Goal: Communication & Community: Share content

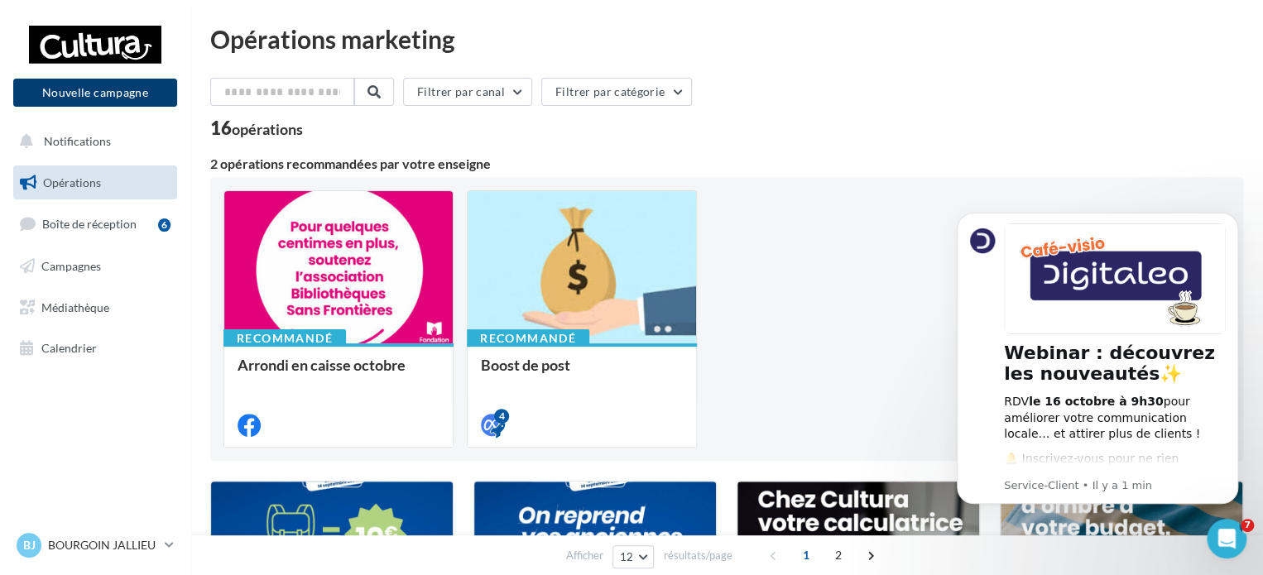
click at [137, 85] on button "Nouvelle campagne" at bounding box center [95, 93] width 164 height 28
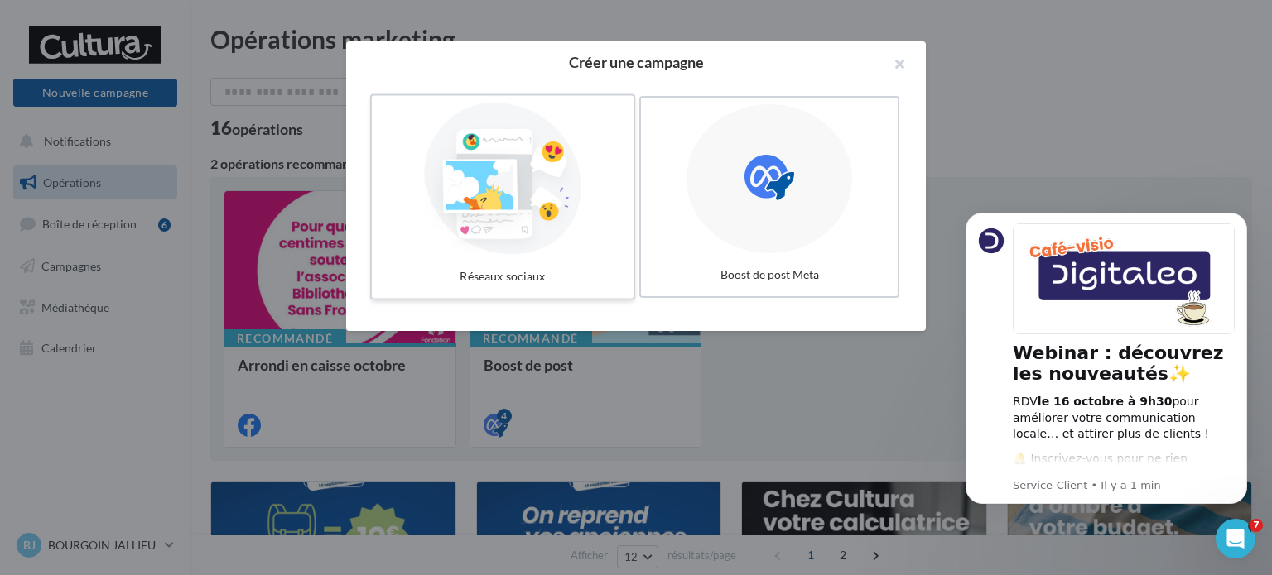
click at [464, 204] on div at bounding box center [502, 179] width 248 height 152
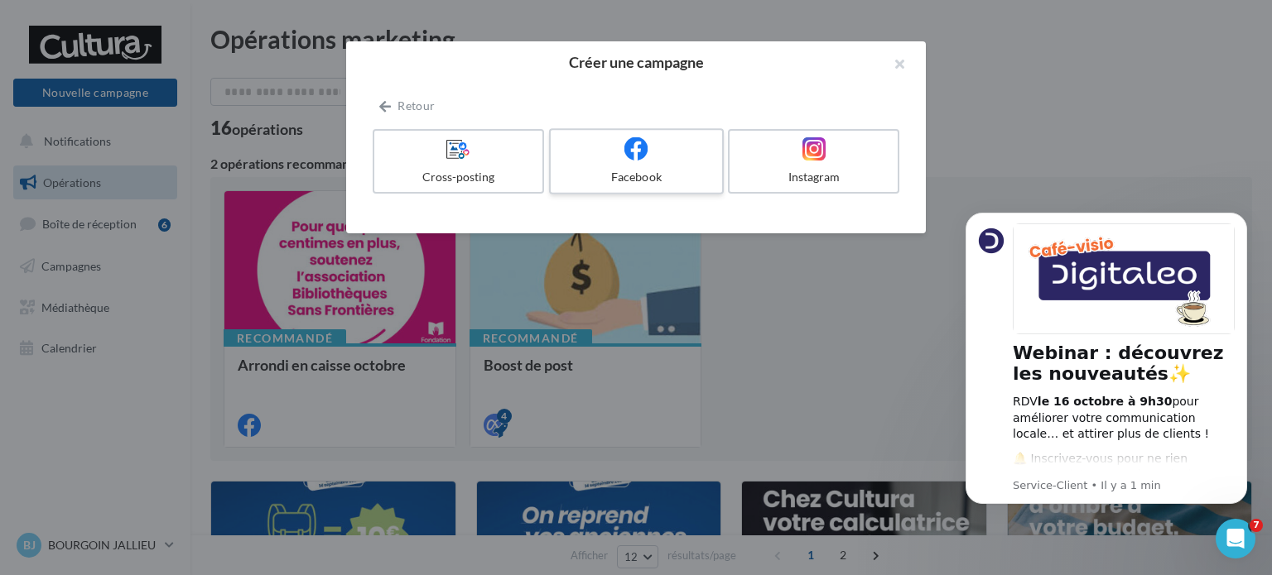
click at [628, 170] on div "Facebook" at bounding box center [635, 177] width 157 height 17
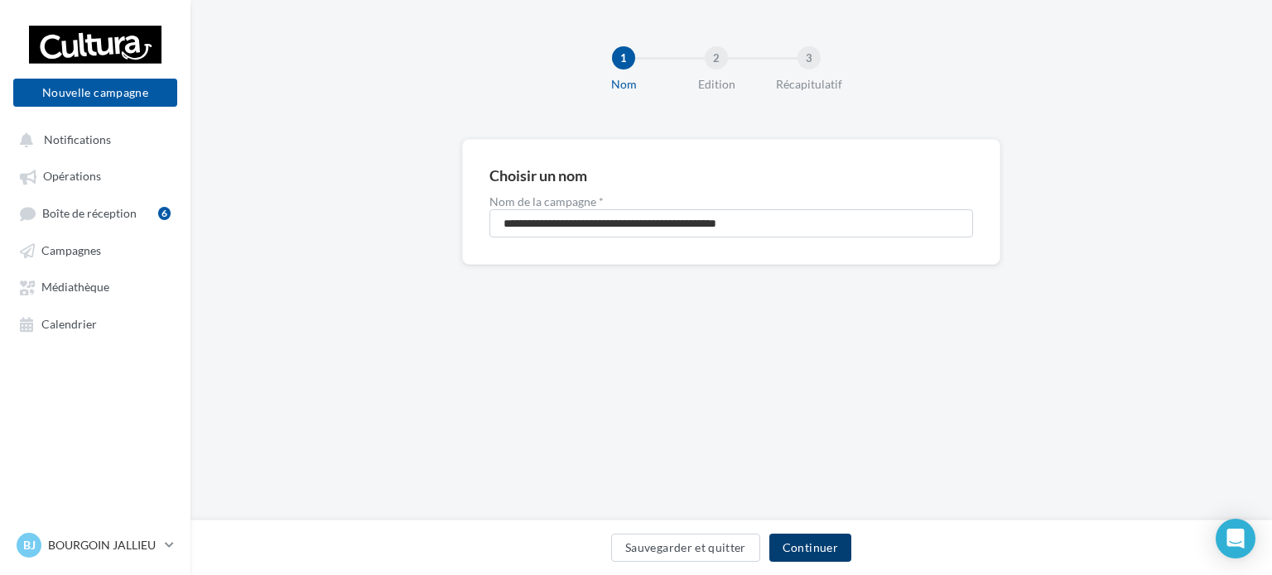
click at [805, 546] on button "Continuer" at bounding box center [810, 548] width 82 height 28
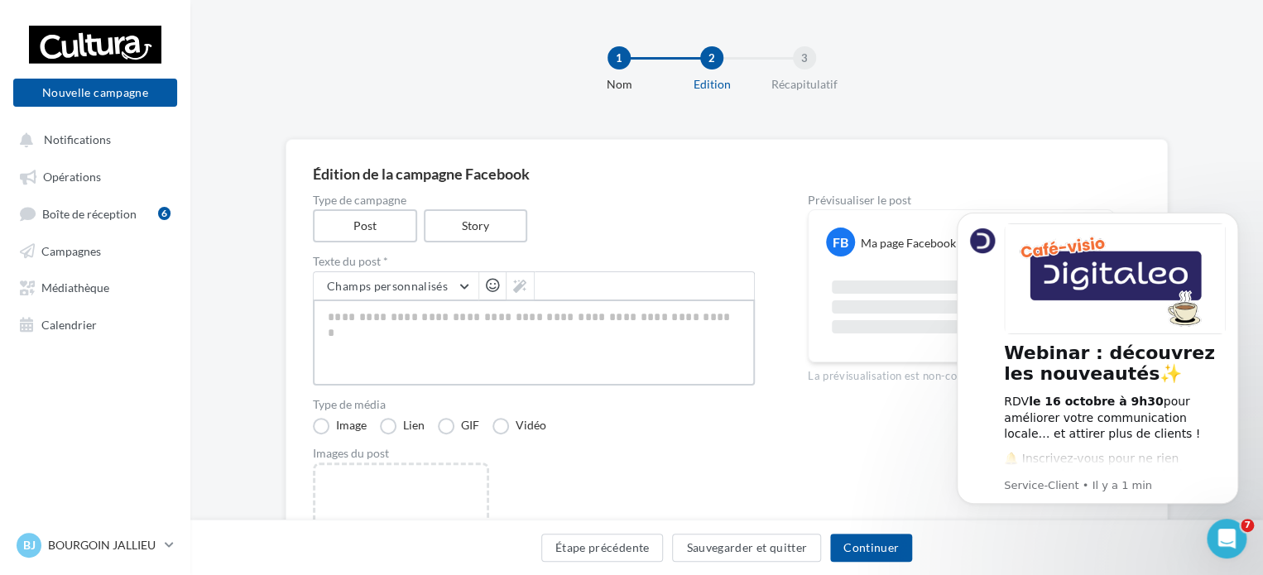
click at [398, 311] on textarea at bounding box center [534, 343] width 442 height 86
paste textarea "**********"
type textarea "**********"
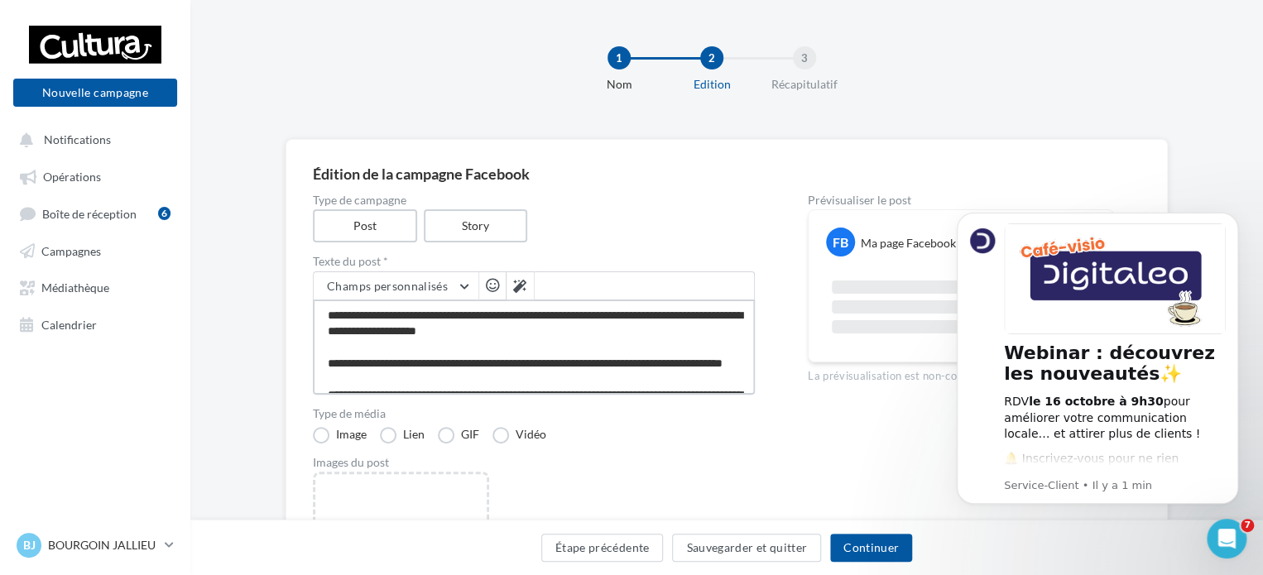
scroll to position [152, 0]
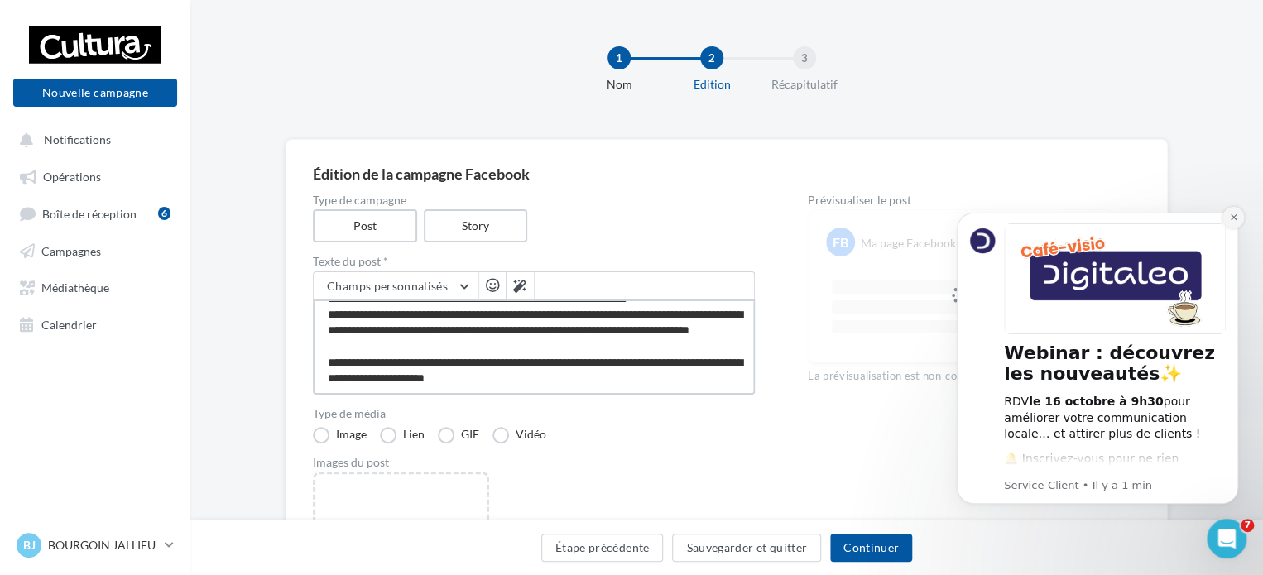
type textarea "**********"
click at [1231, 215] on icon "Dismiss notification" at bounding box center [1233, 217] width 9 height 9
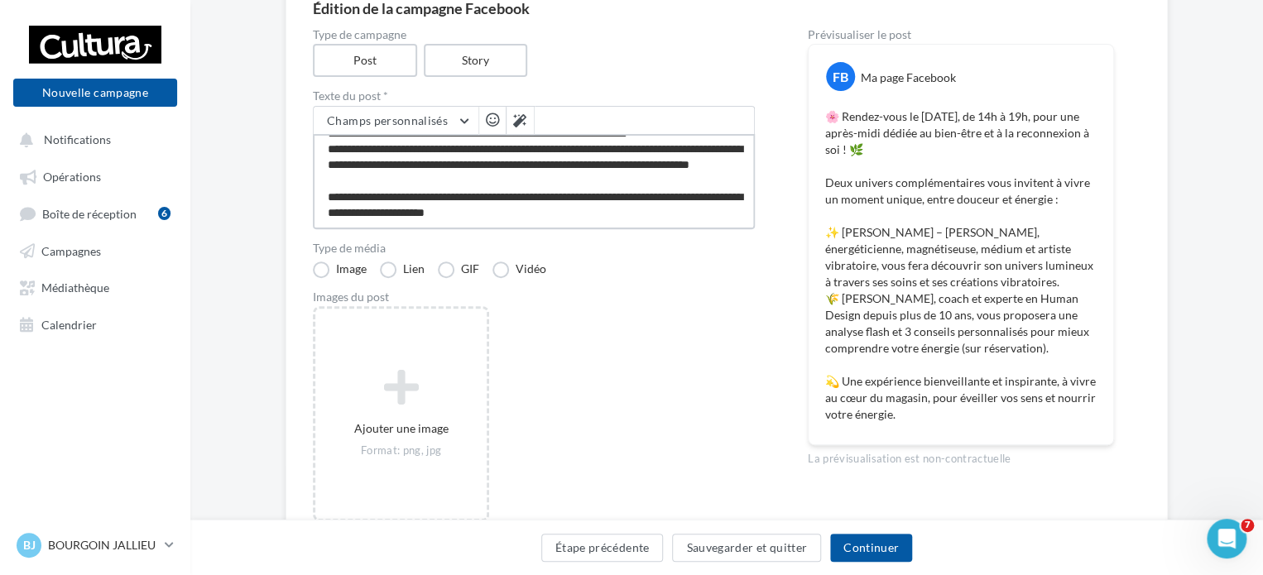
scroll to position [0, 0]
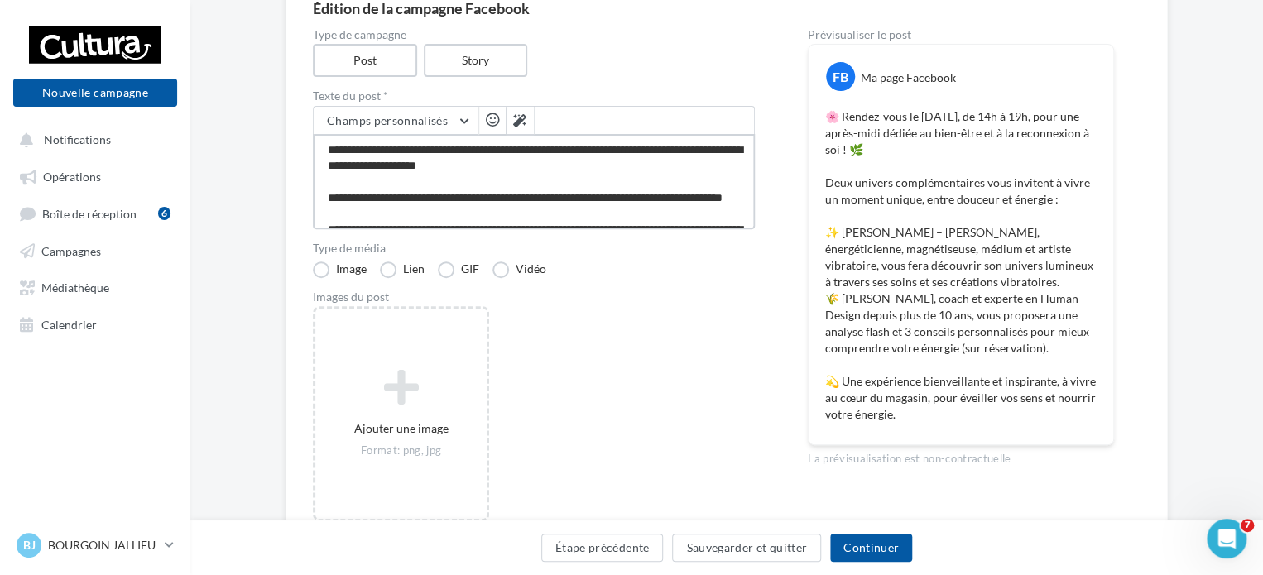
drag, startPoint x: 561, startPoint y: 220, endPoint x: 299, endPoint y: 74, distance: 300.6
click at [299, 74] on div "Édition de la campagne Facebook Type de campagne Post Story Texte du post * Cha…" at bounding box center [727, 267] width 883 height 586
paste textarea "**********"
type textarea "**********"
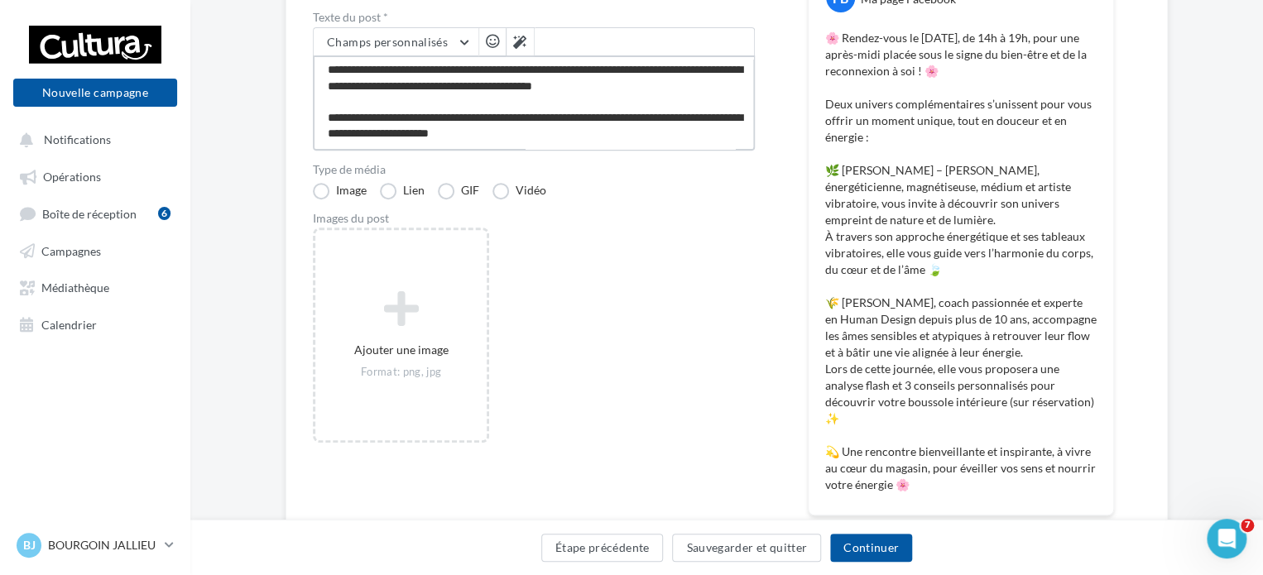
scroll to position [161, 0]
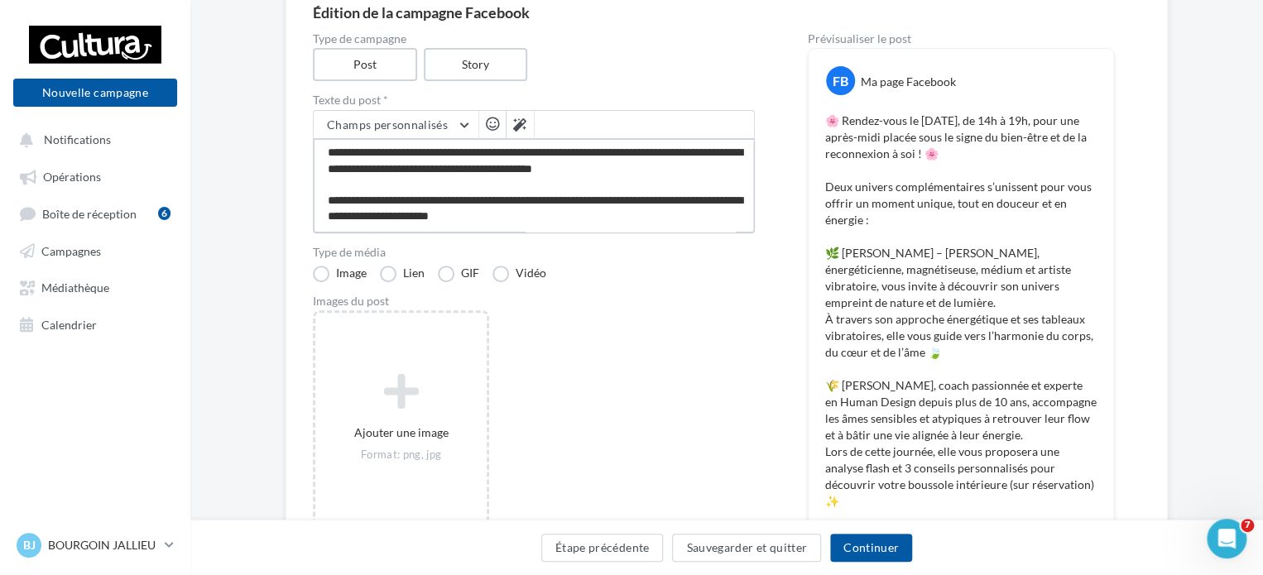
type textarea "**********"
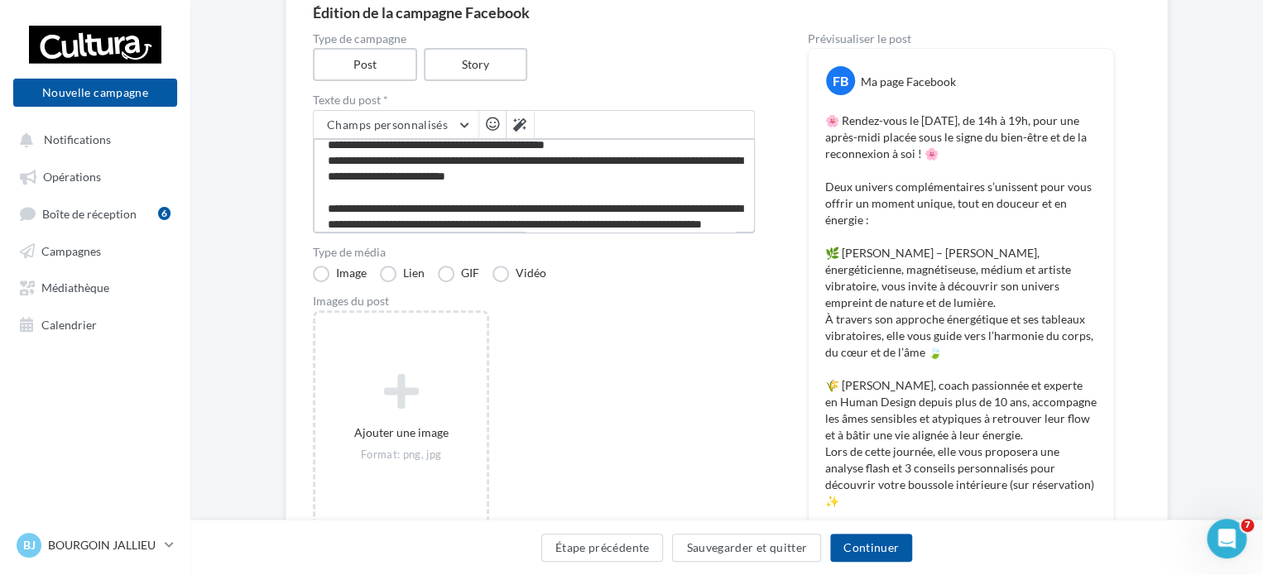
scroll to position [0, 0]
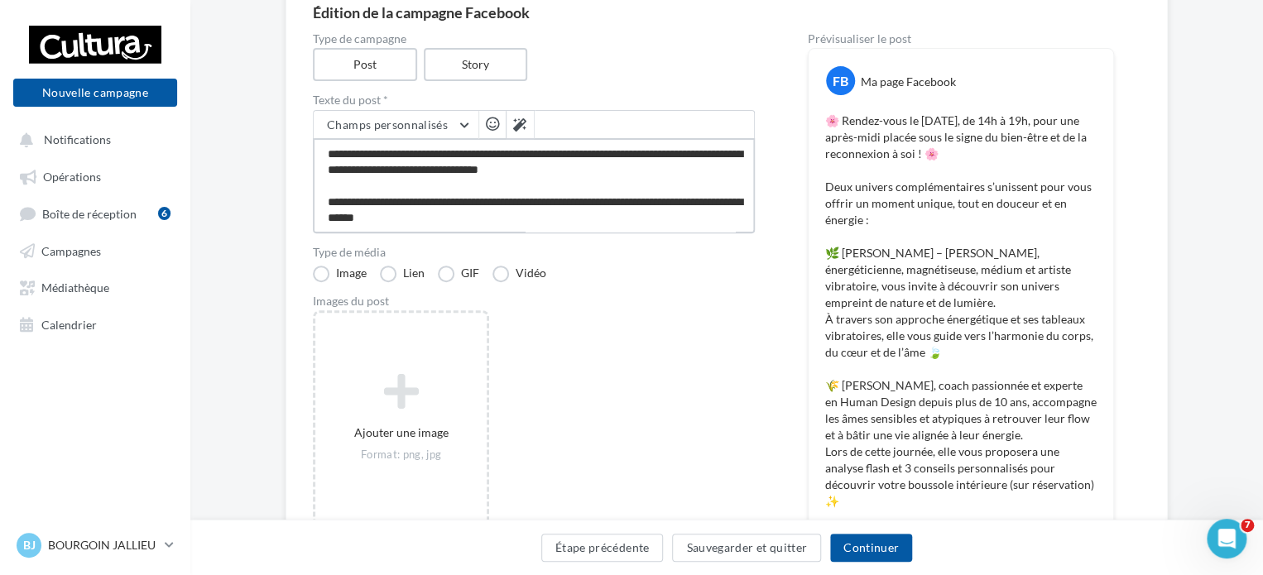
drag, startPoint x: 563, startPoint y: 227, endPoint x: 211, endPoint y: 95, distance: 375.7
click at [211, 95] on div "Édition de la campagne Facebook Type de campagne Post Story Texte du post * Cha…" at bounding box center [726, 346] width 1073 height 736
paste textarea "**********"
type textarea "**********"
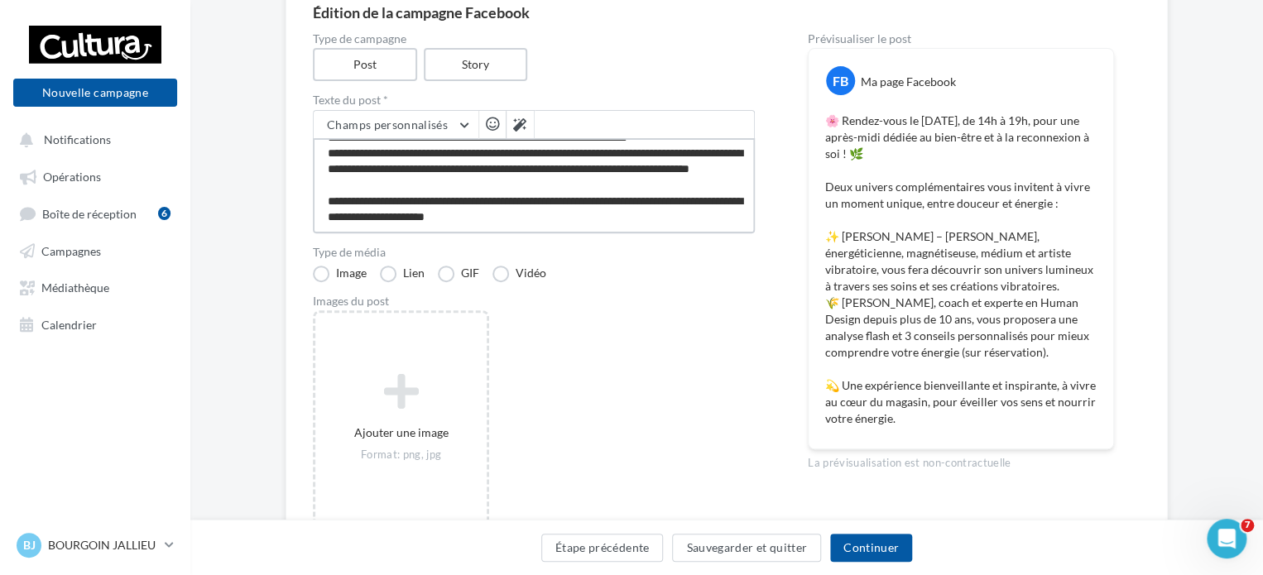
type textarea "**********"
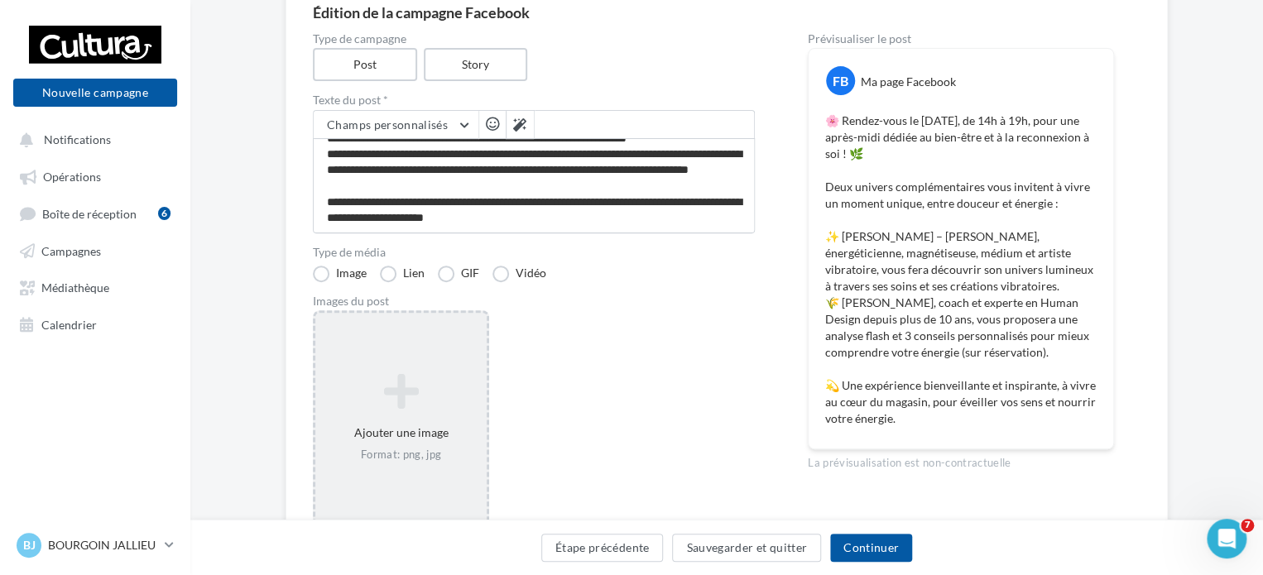
scroll to position [152, 0]
click at [378, 397] on icon at bounding box center [401, 392] width 158 height 40
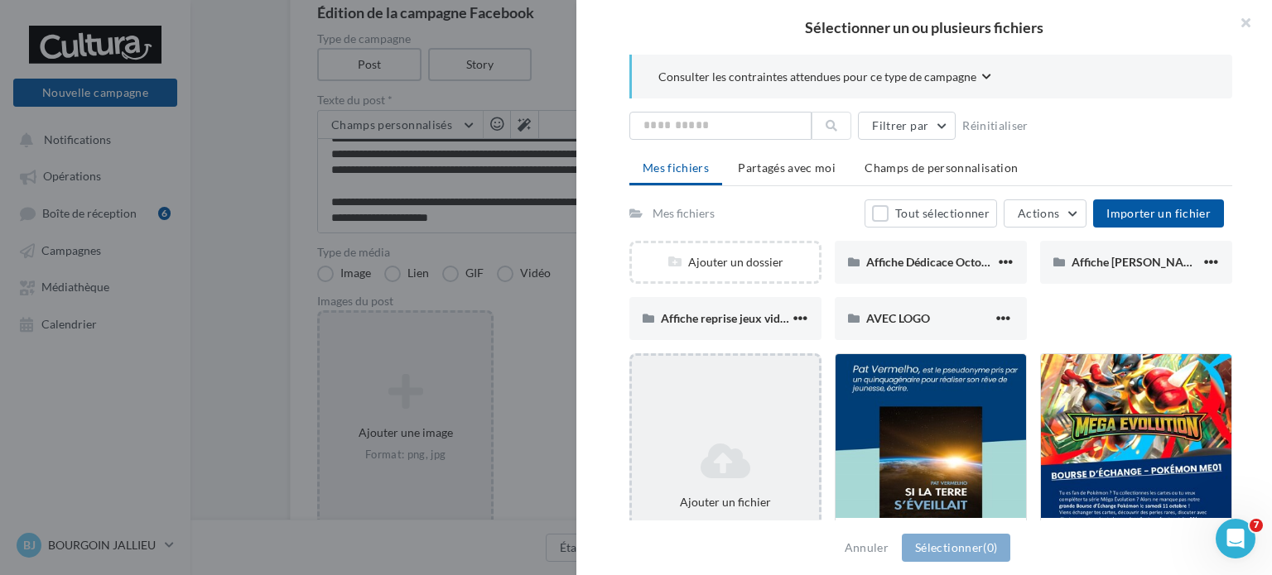
click at [700, 463] on icon at bounding box center [725, 461] width 174 height 40
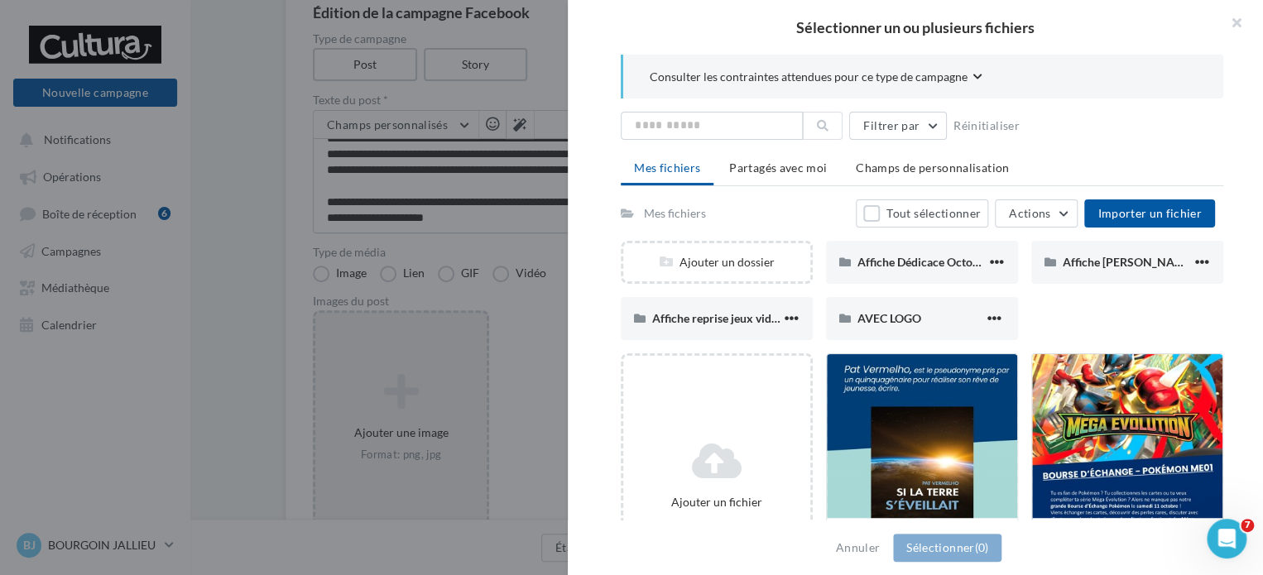
click at [315, 313] on div "Sélectionner un ou plusieurs fichiers Consulter les contraintes attendues pour …" at bounding box center [400, 313] width 171 height 0
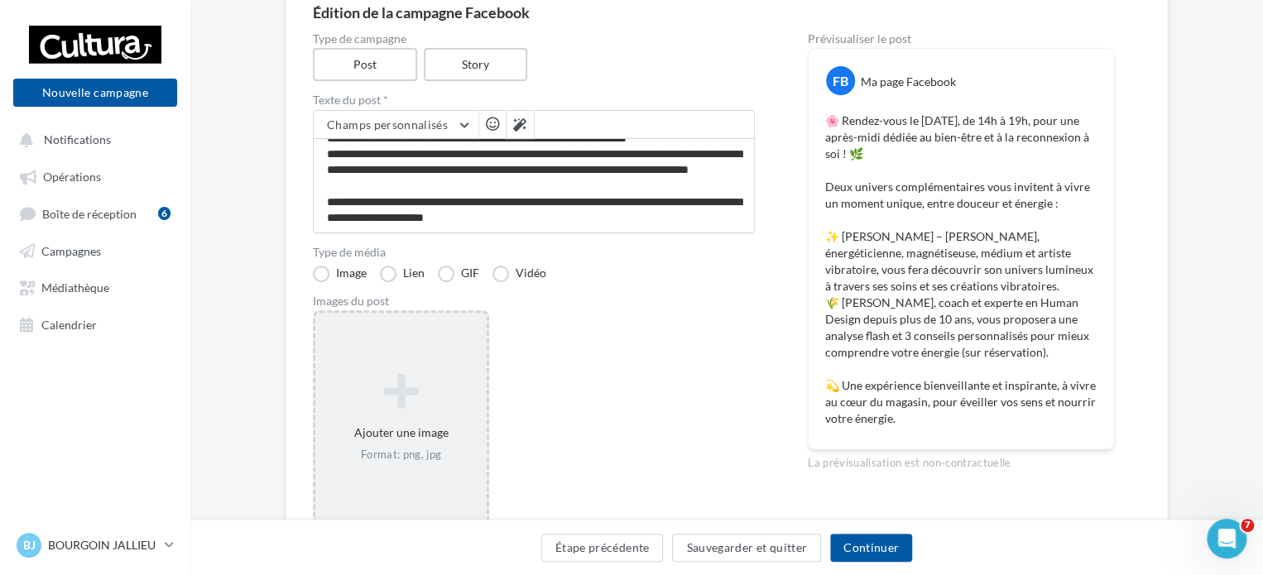
click at [378, 416] on div "Ajouter une image Format: png, jpg" at bounding box center [400, 418] width 171 height 106
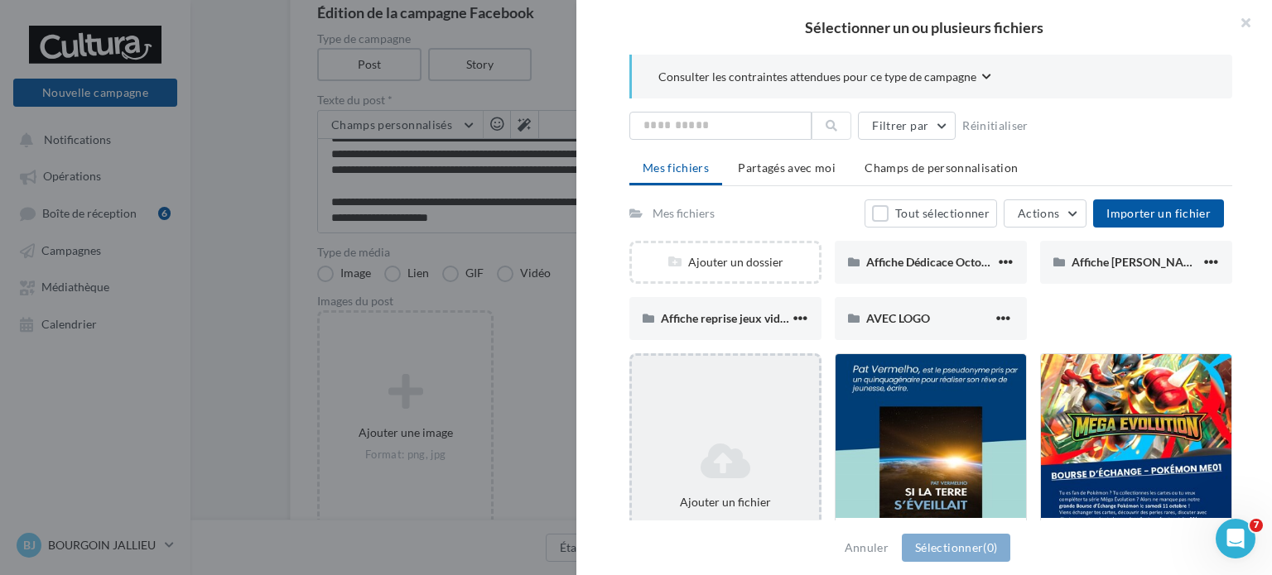
click at [734, 428] on div "Ajouter un fichier" at bounding box center [725, 476] width 192 height 245
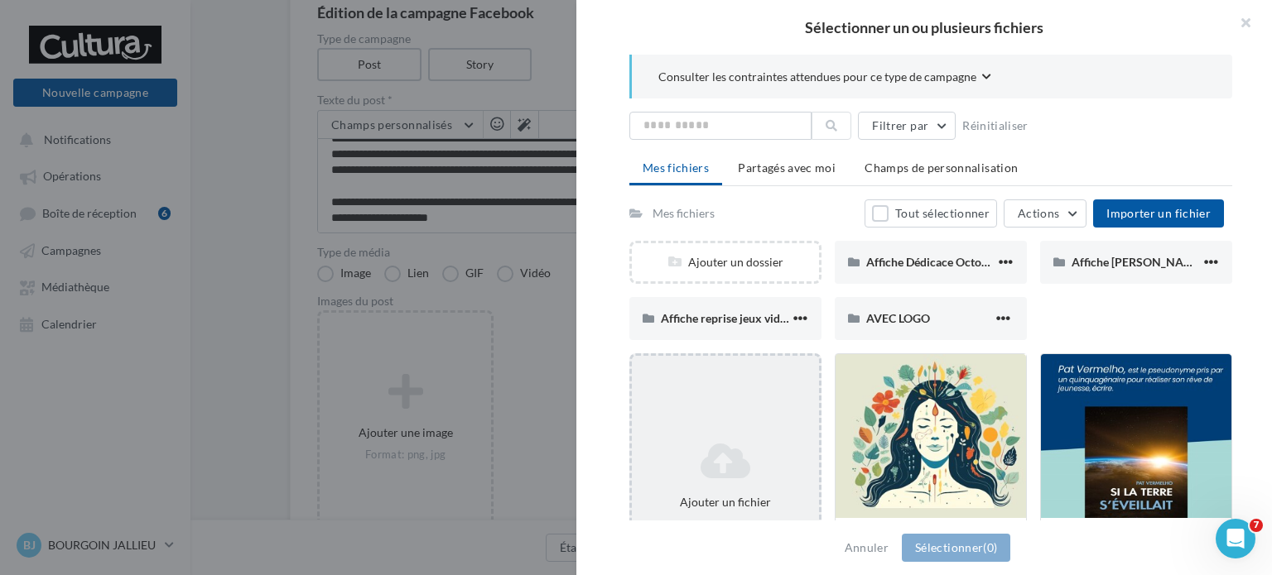
click at [737, 457] on icon at bounding box center [725, 461] width 174 height 40
click at [720, 426] on div "Ajouter un fichier" at bounding box center [725, 476] width 192 height 245
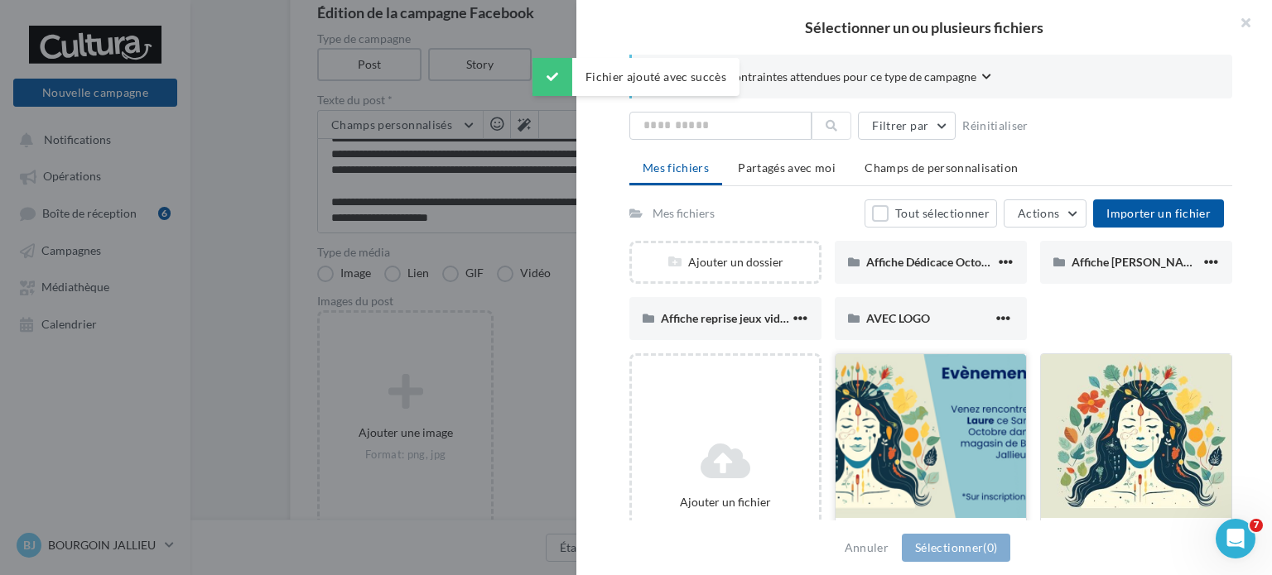
click at [960, 426] on div at bounding box center [930, 437] width 190 height 166
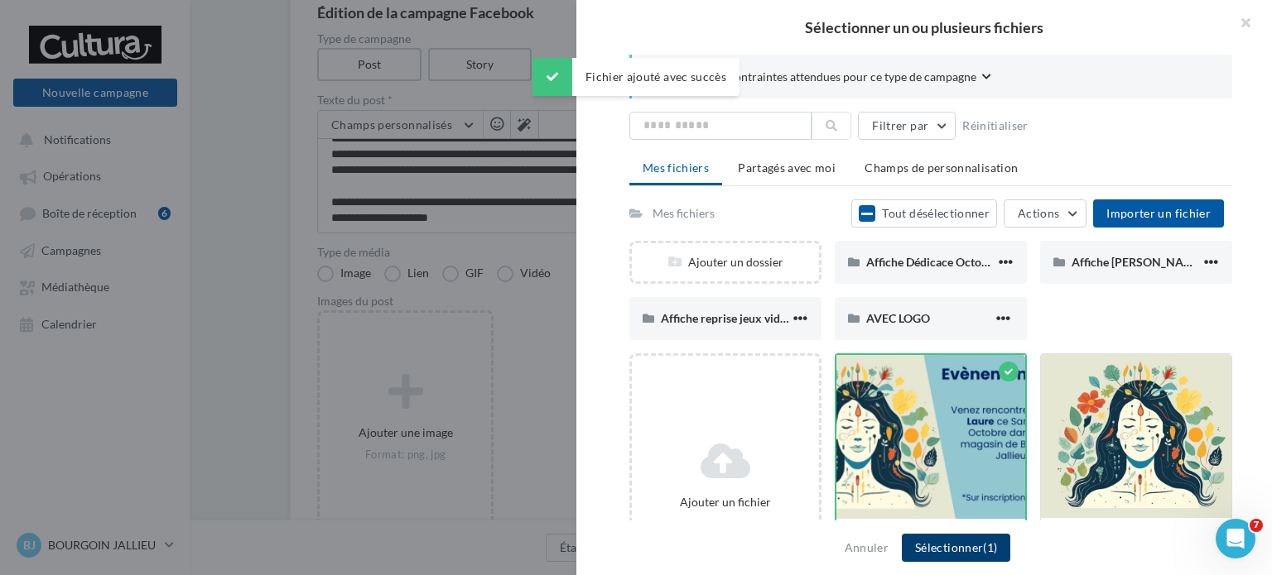
click at [959, 544] on button "Sélectionner (1)" at bounding box center [956, 548] width 108 height 28
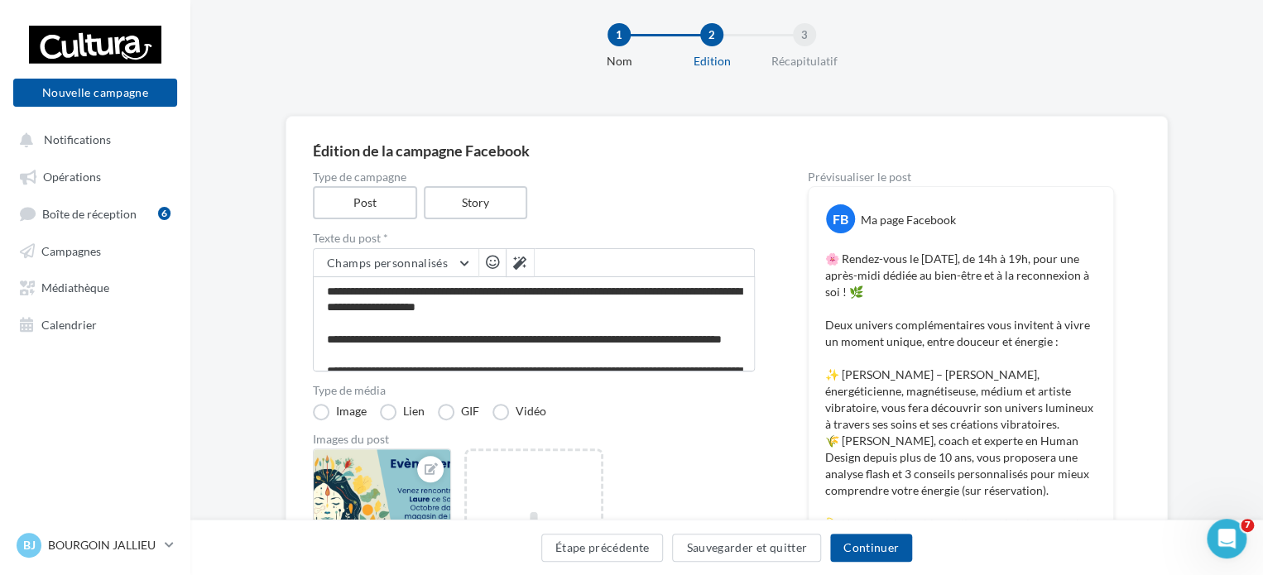
scroll to position [188, 0]
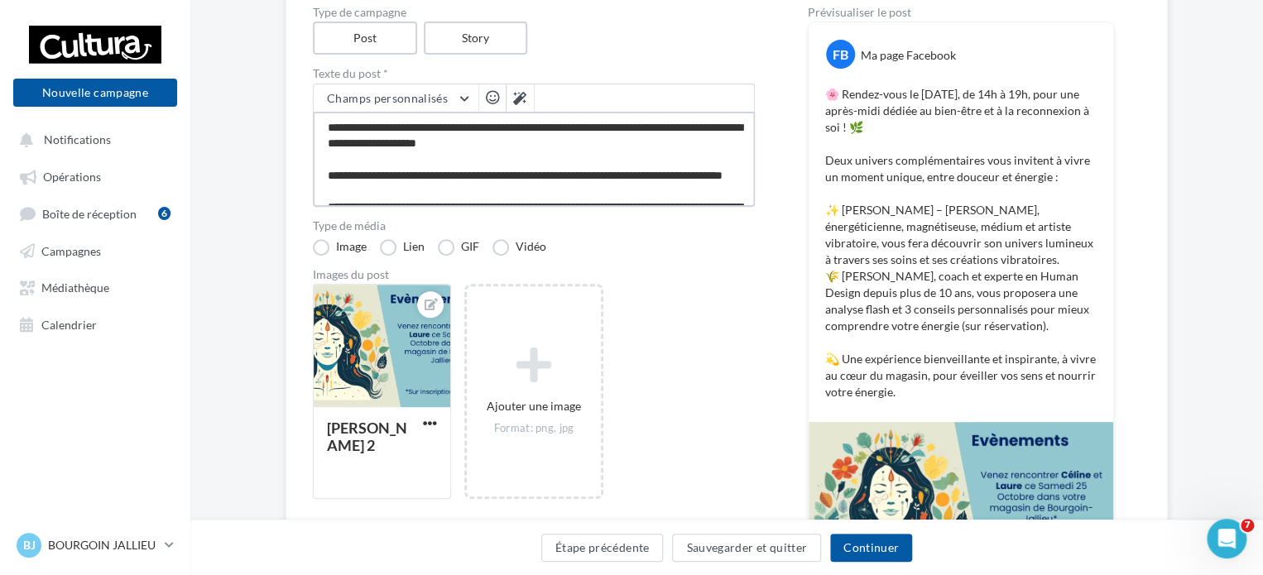
click at [482, 195] on textarea "**********" at bounding box center [534, 159] width 442 height 95
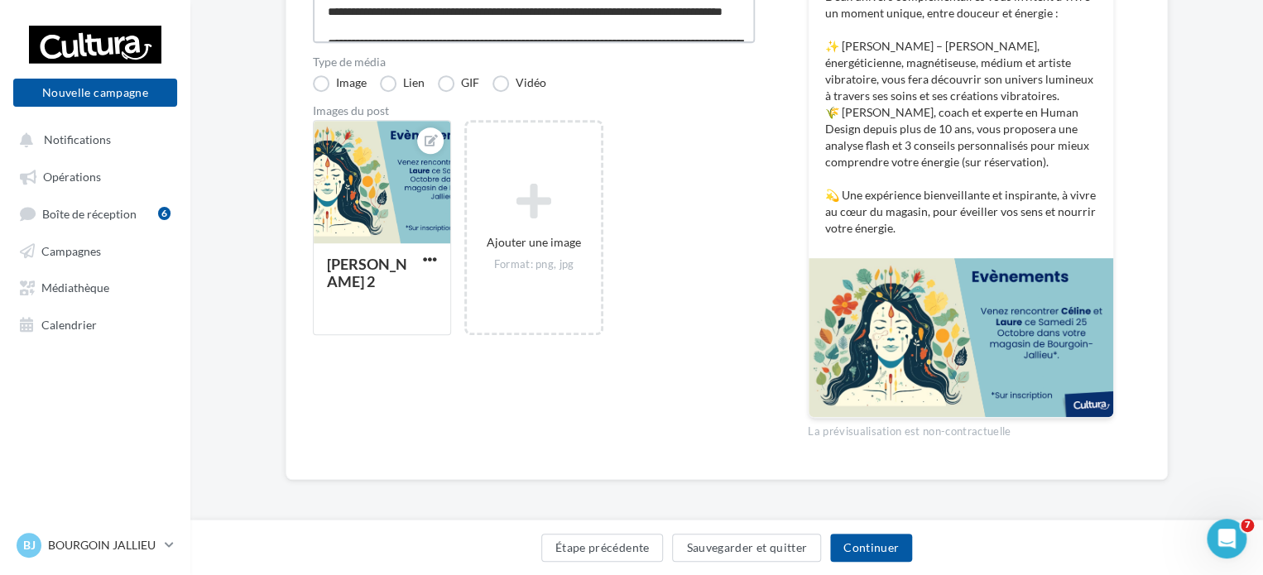
scroll to position [354, 0]
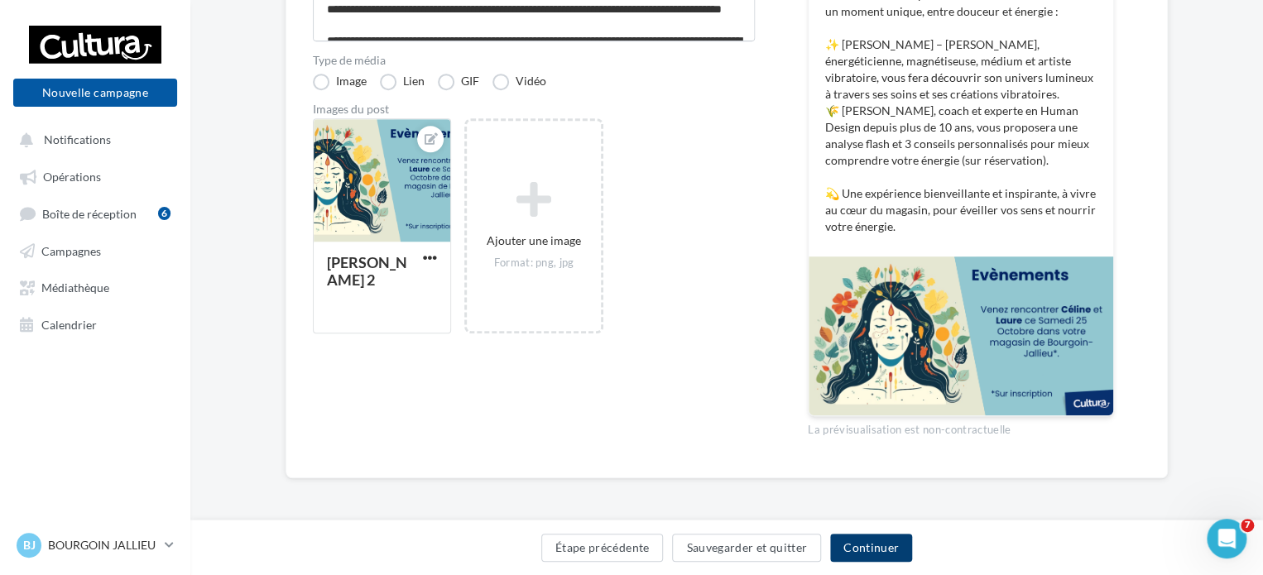
click at [859, 546] on button "Continuer" at bounding box center [871, 548] width 82 height 28
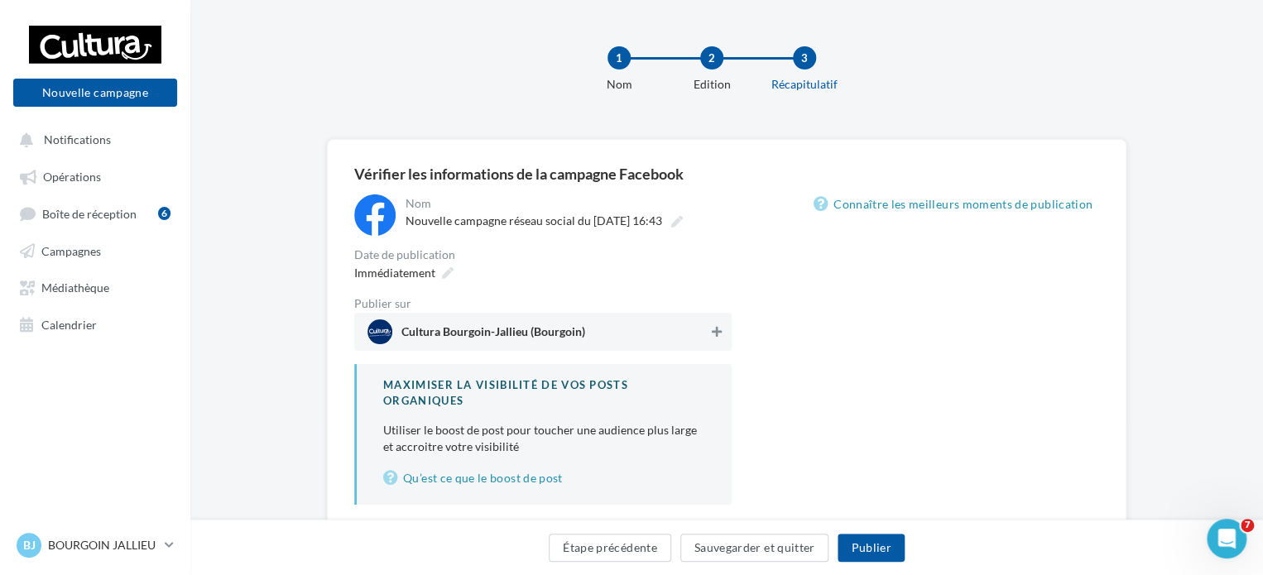
click at [712, 330] on icon at bounding box center [717, 332] width 10 height 12
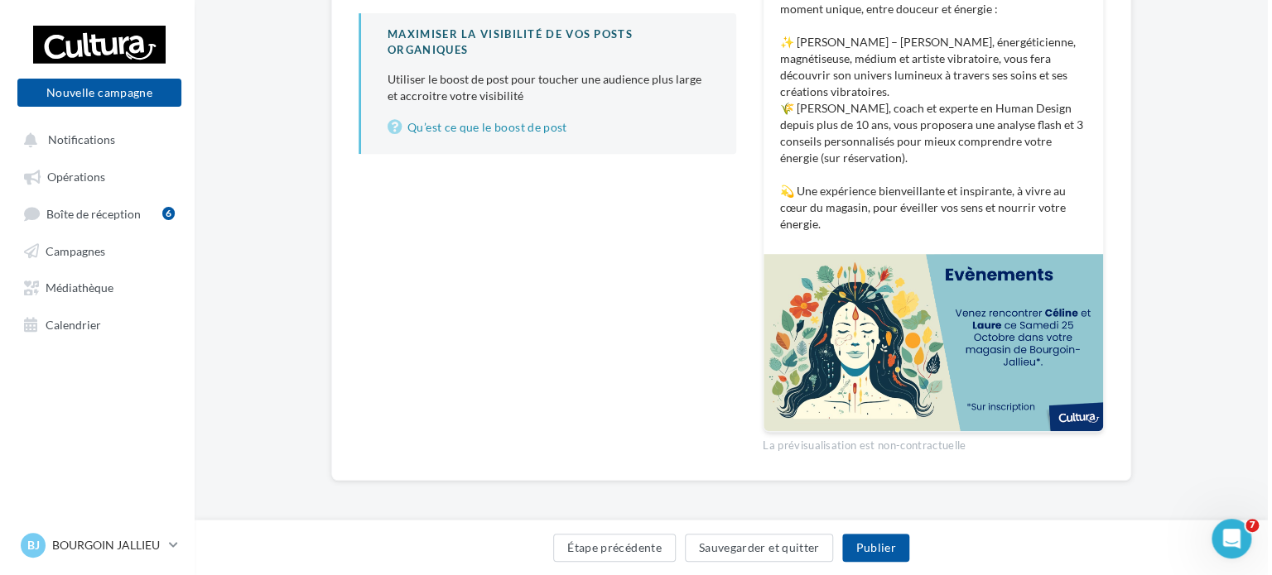
scroll to position [354, 0]
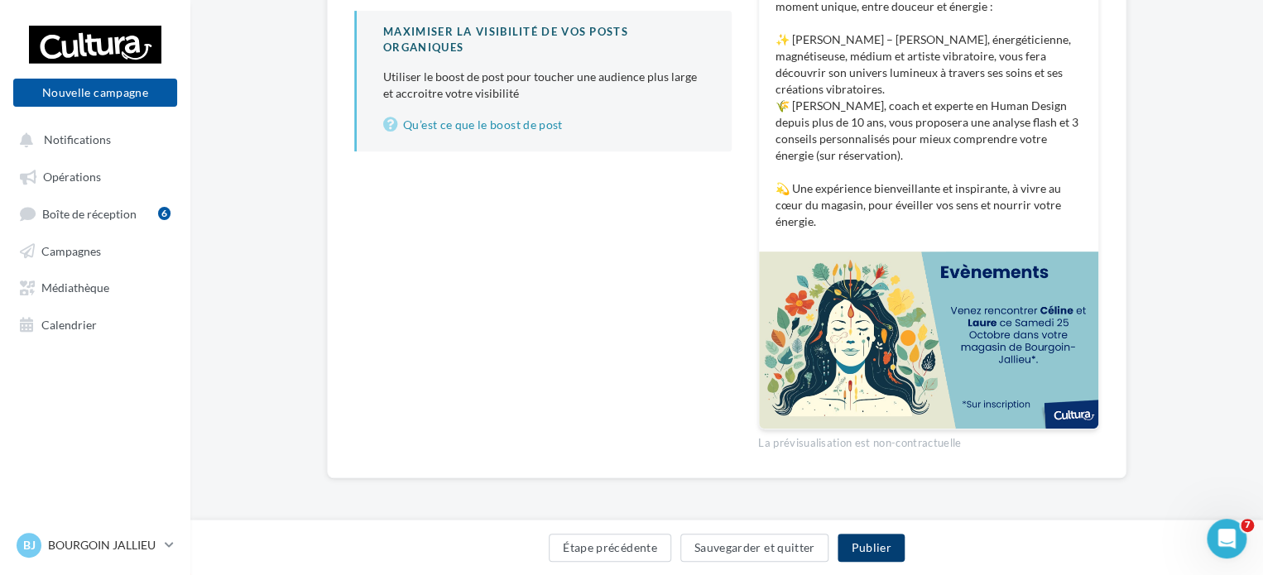
click at [863, 550] on button "Publier" at bounding box center [871, 548] width 66 height 28
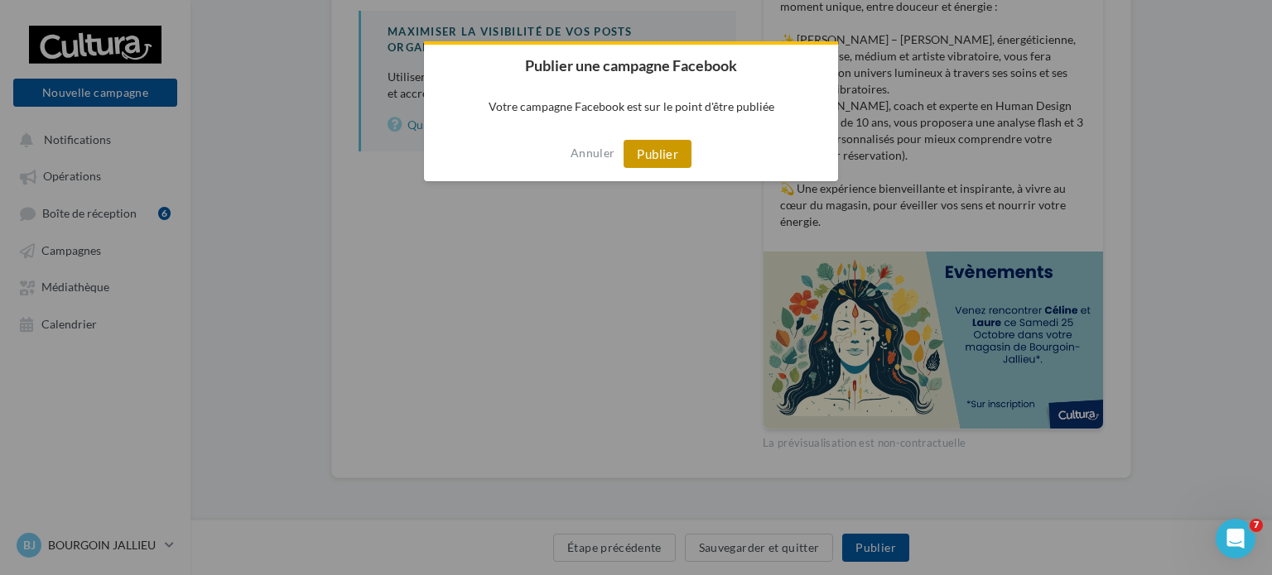
click at [676, 155] on button "Publier" at bounding box center [657, 154] width 68 height 28
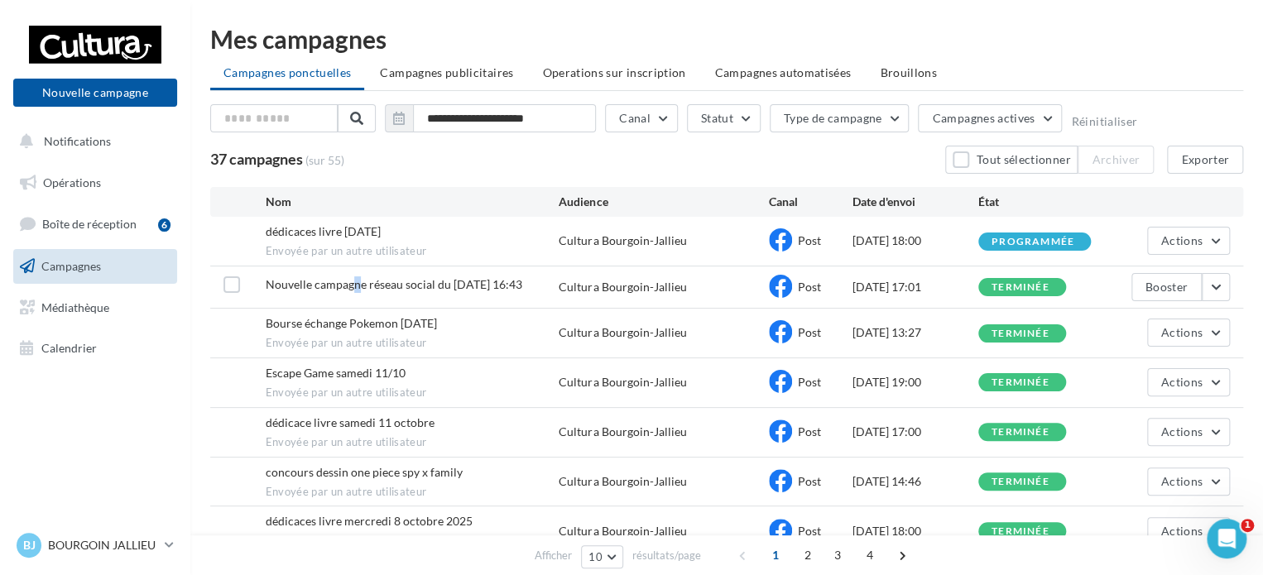
click at [355, 287] on span "Nouvelle campagne réseau social du [DATE] 16:43" at bounding box center [394, 284] width 257 height 14
click at [1181, 328] on span "Actions" at bounding box center [1182, 332] width 41 height 14
click at [1166, 373] on button "Voir les résultats" at bounding box center [1148, 371] width 166 height 43
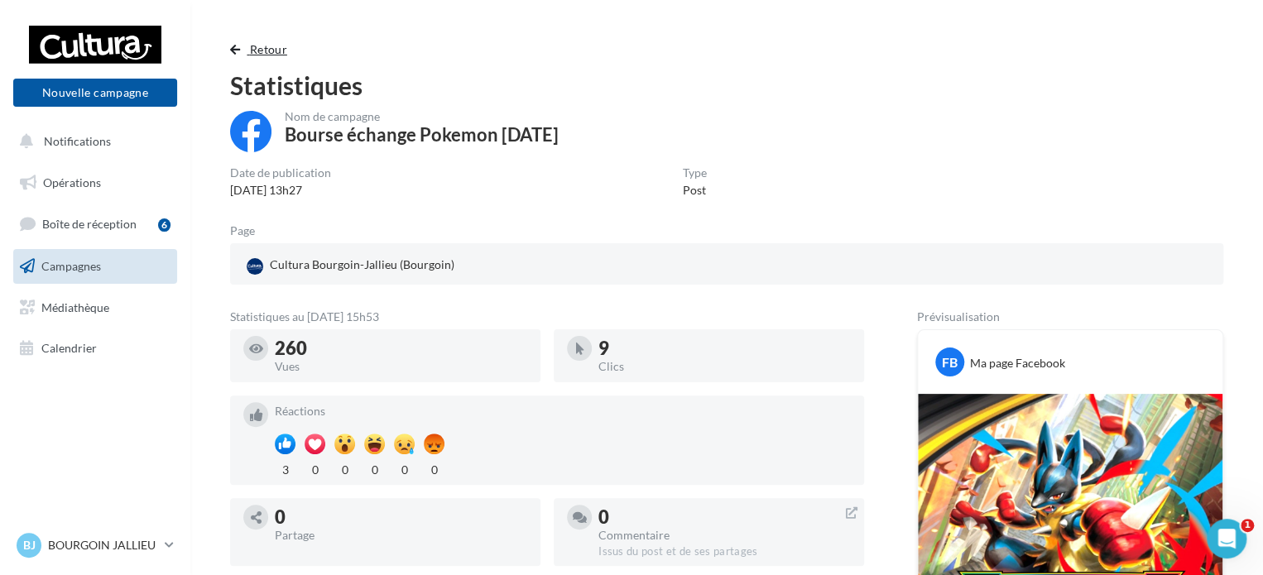
click at [234, 50] on span "button" at bounding box center [235, 50] width 10 height 12
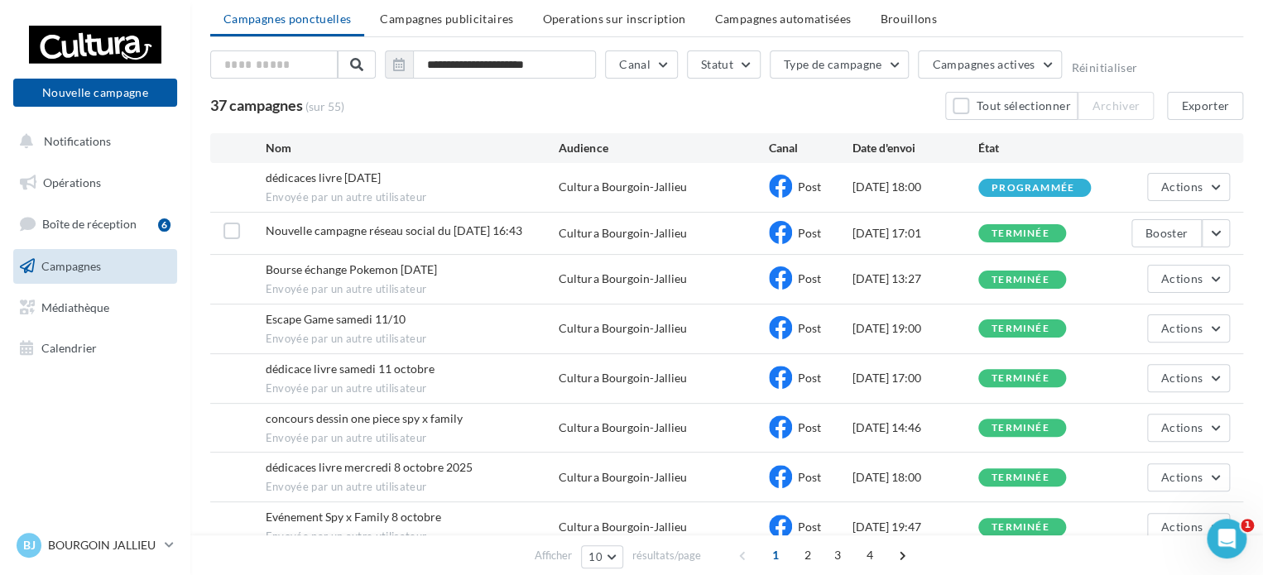
scroll to position [83, 0]
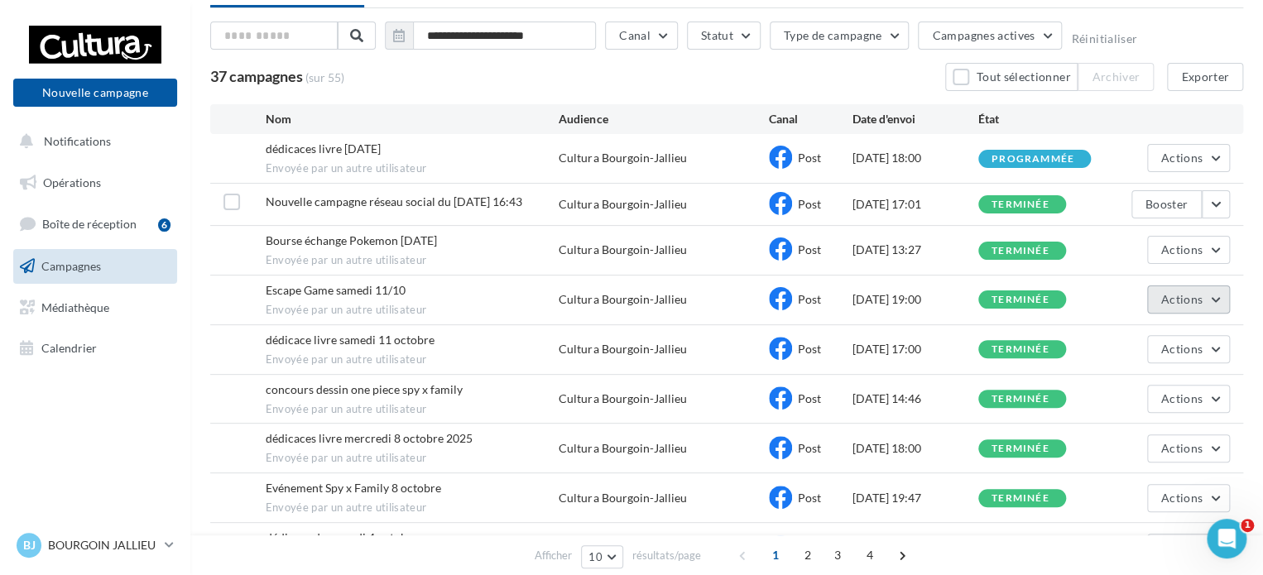
click at [1201, 296] on span "Actions" at bounding box center [1182, 299] width 41 height 14
click at [1129, 323] on button "Voir les résultats" at bounding box center [1148, 338] width 166 height 43
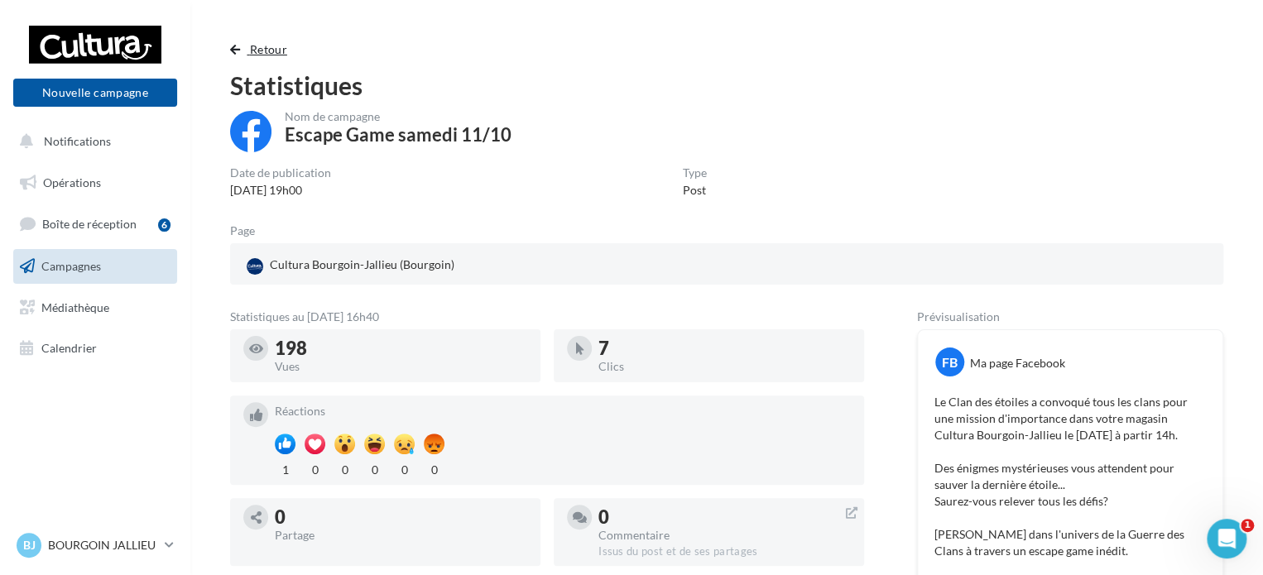
click at [238, 40] on button "Retour" at bounding box center [262, 50] width 64 height 20
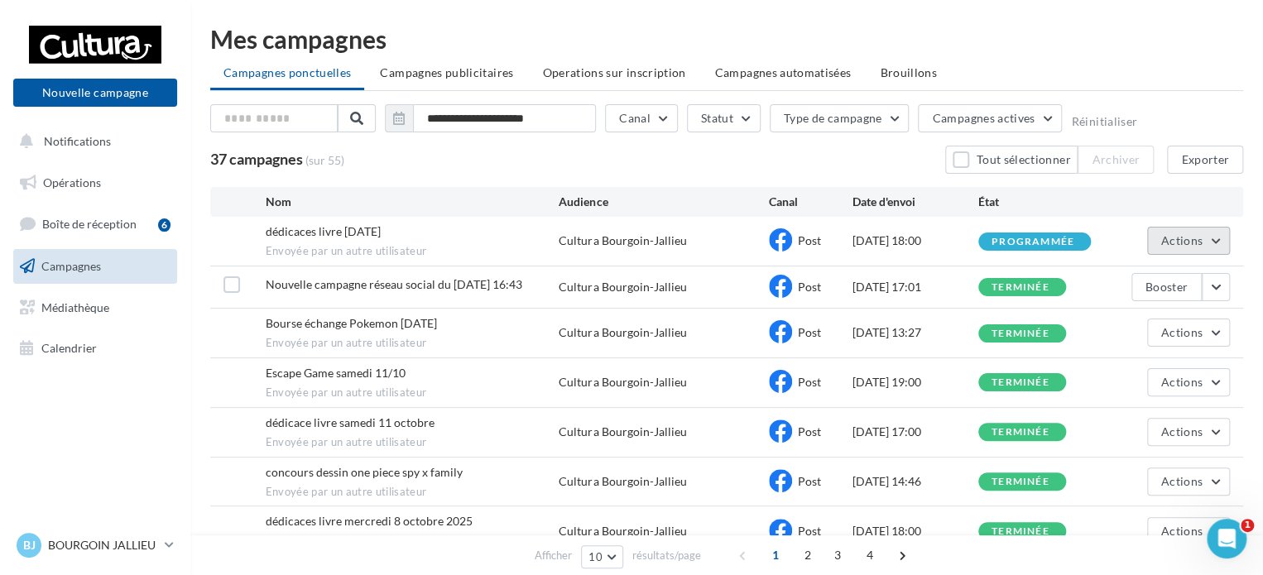
click at [1172, 251] on button "Actions" at bounding box center [1188, 241] width 83 height 28
click at [1139, 279] on button "Voir les résultats" at bounding box center [1148, 279] width 166 height 43
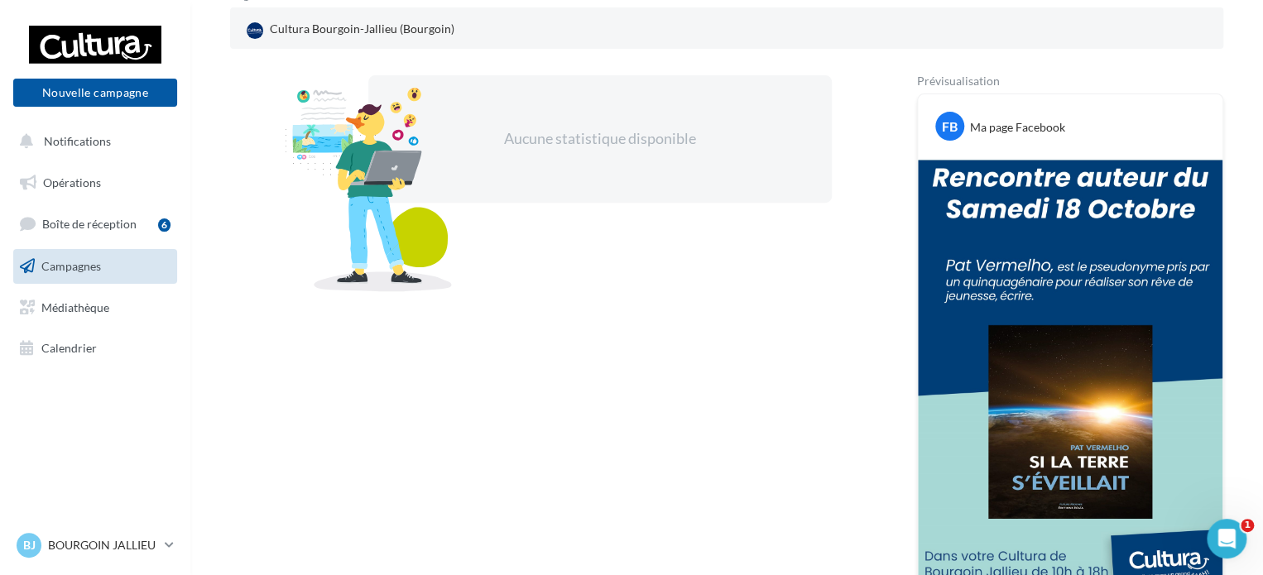
scroll to position [326, 0]
